Goal: Transaction & Acquisition: Purchase product/service

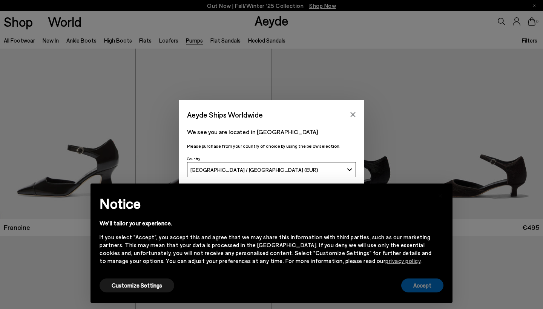
click at [443, 285] on button "Accept" at bounding box center [423, 286] width 42 height 14
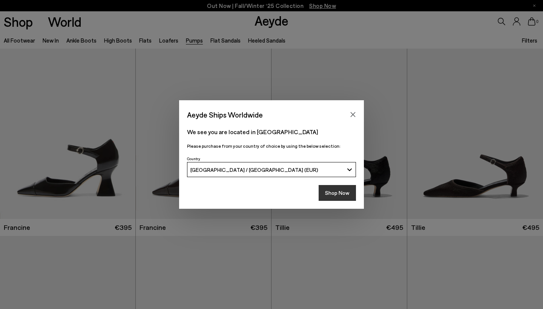
click at [338, 194] on button "Shop Now" at bounding box center [337, 193] width 37 height 16
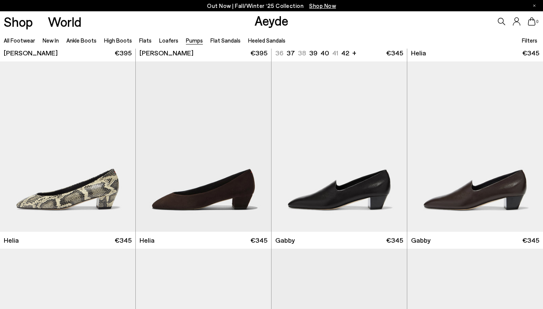
scroll to position [549, 0]
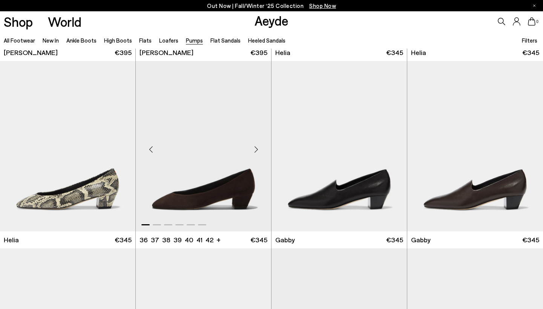
click at [208, 214] on img "1 / 6" at bounding box center [203, 146] width 135 height 170
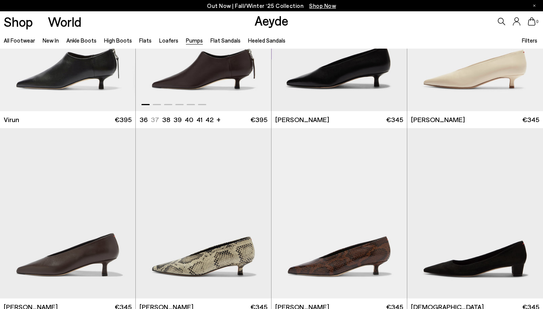
scroll to position [857, 0]
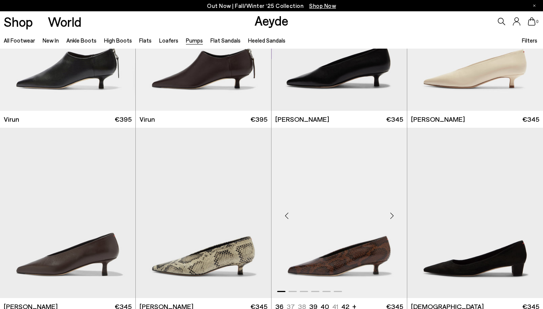
click at [328, 270] on img "1 / 6" at bounding box center [339, 213] width 135 height 170
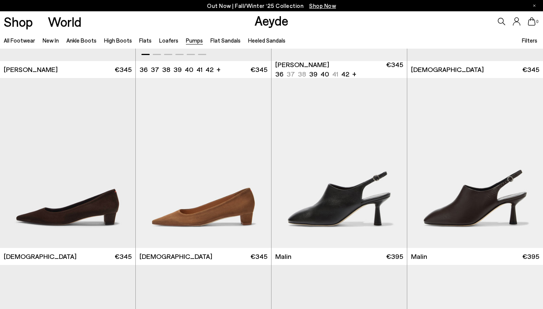
scroll to position [1097, 0]
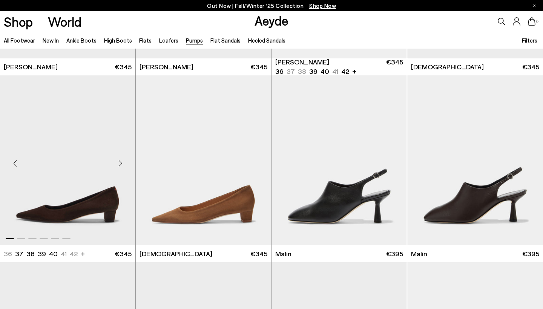
click at [66, 229] on img "1 / 6" at bounding box center [67, 160] width 135 height 170
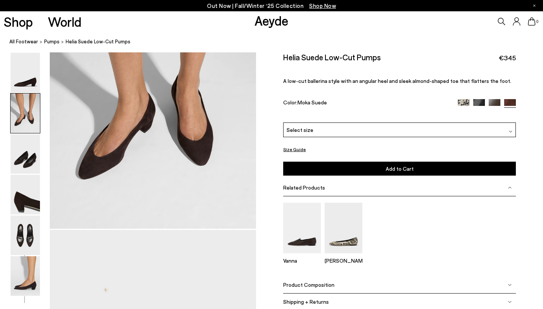
scroll to position [361, 0]
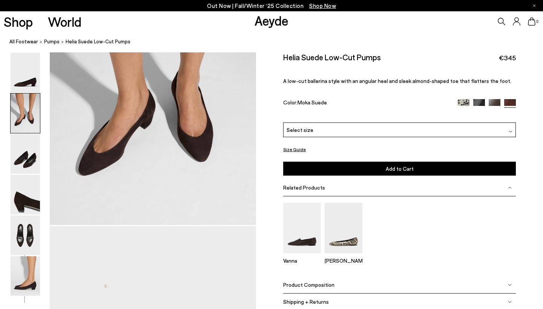
click at [511, 129] on div at bounding box center [511, 130] width 4 height 8
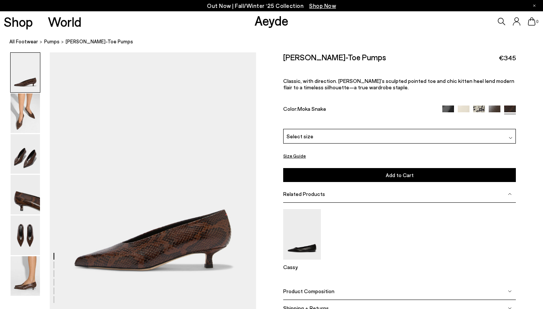
scroll to position [7, 0]
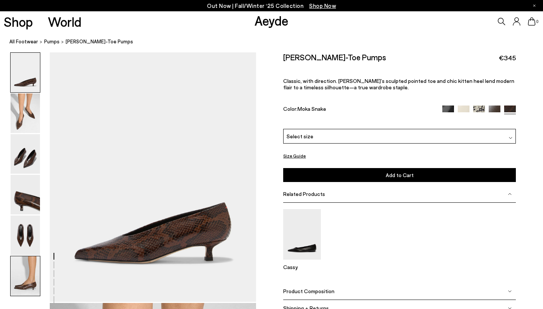
click at [24, 285] on img at bounding box center [25, 277] width 29 height 40
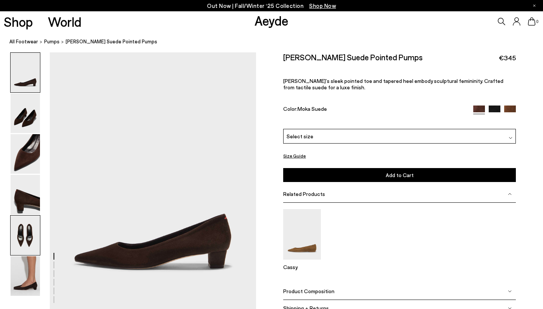
click at [35, 245] on img at bounding box center [25, 236] width 29 height 40
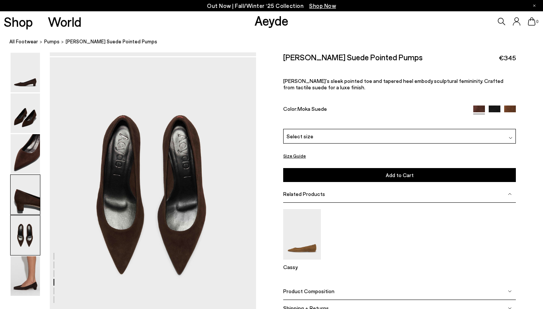
scroll to position [1088, 0]
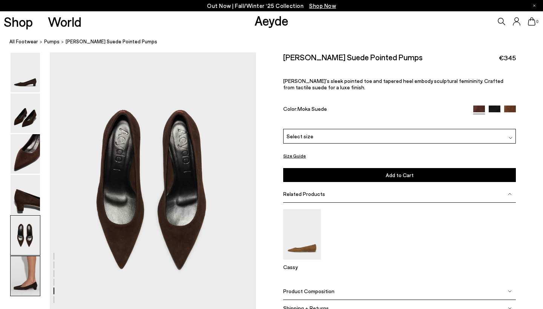
click at [28, 289] on img at bounding box center [25, 277] width 29 height 40
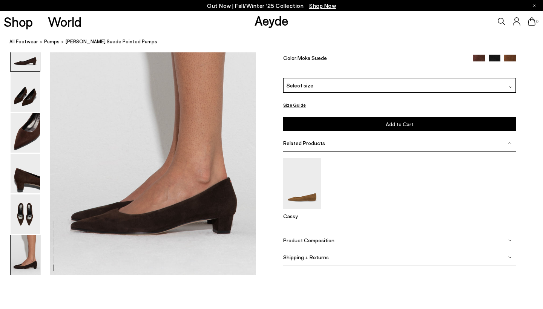
click at [28, 62] on img at bounding box center [25, 52] width 29 height 40
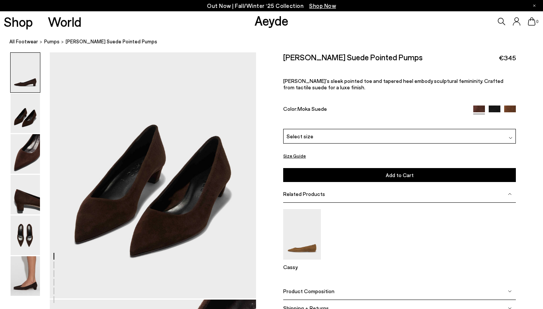
scroll to position [0, 0]
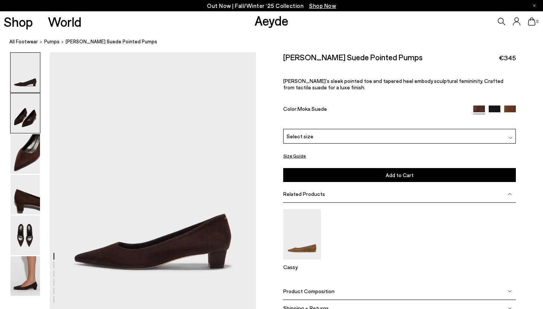
click at [26, 123] on img at bounding box center [25, 114] width 29 height 40
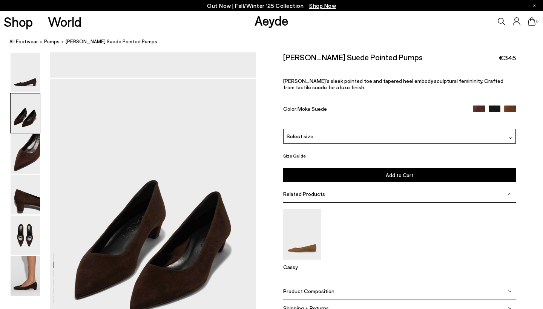
scroll to position [259, 0]
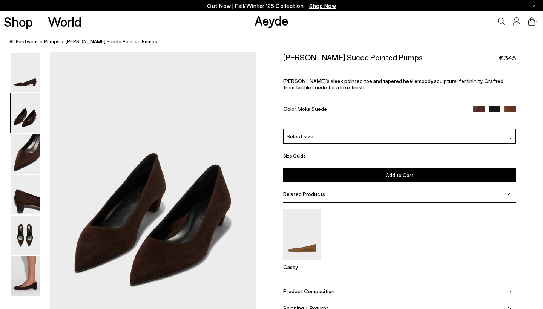
click at [32, 244] on img at bounding box center [25, 236] width 29 height 40
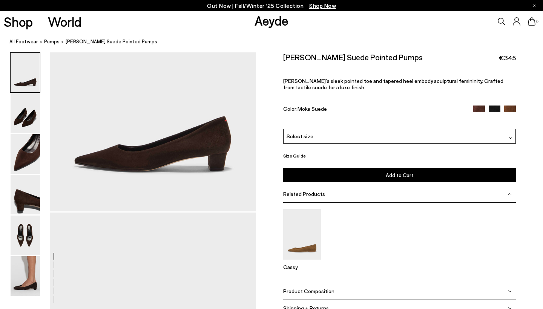
scroll to position [89, 0]
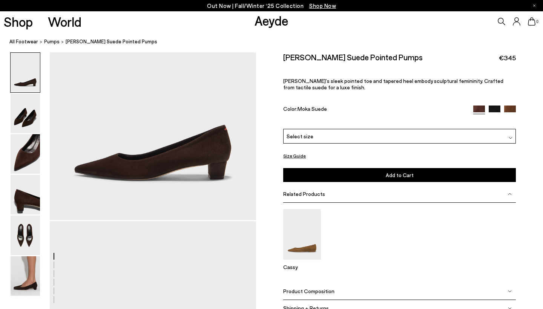
click at [513, 106] on img at bounding box center [511, 111] width 12 height 12
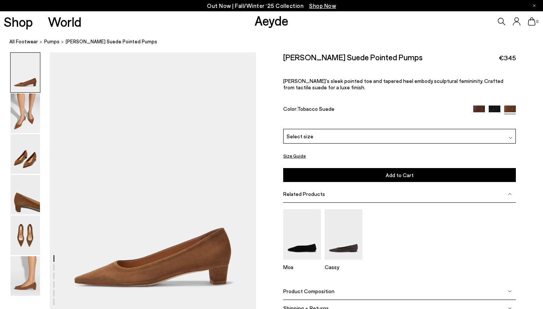
click at [480, 111] on img at bounding box center [480, 112] width 12 height 12
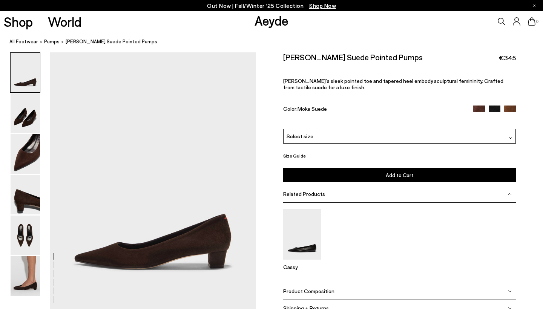
click at [510, 135] on div at bounding box center [511, 136] width 4 height 8
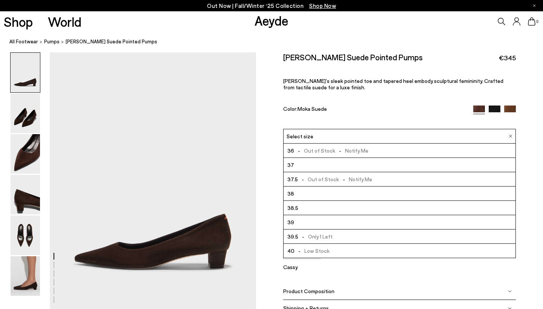
click at [348, 221] on li "39" at bounding box center [400, 222] width 232 height 14
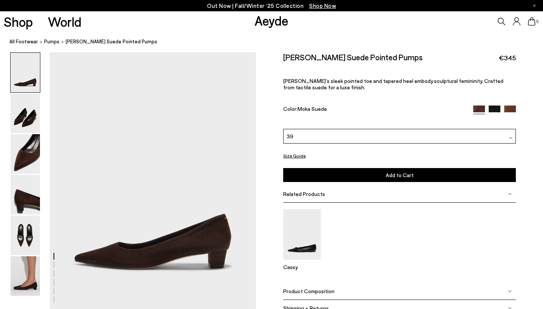
click at [369, 176] on button "Add to Cart Select a Size First" at bounding box center [399, 175] width 233 height 14
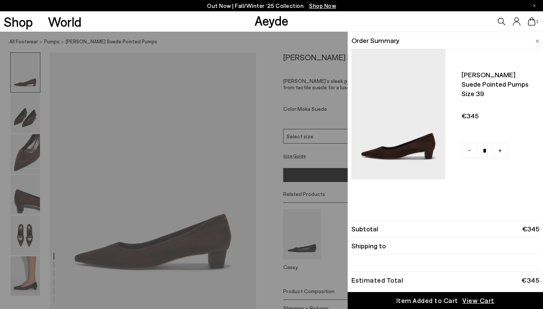
scroll to position [6, 0]
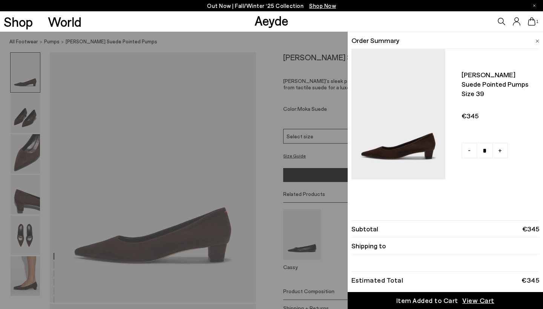
click at [486, 303] on span "View Cart" at bounding box center [479, 300] width 32 height 9
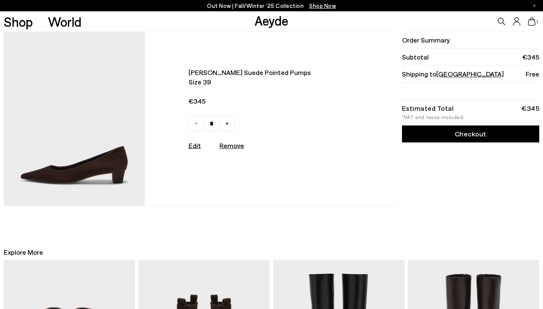
click at [474, 139] on link "Checkout" at bounding box center [470, 134] width 137 height 17
